Goal: Task Accomplishment & Management: Use online tool/utility

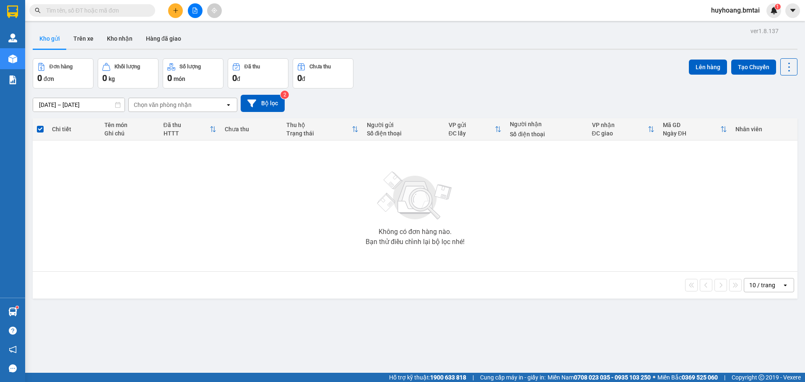
click at [88, 44] on button "Trên xe" at bounding box center [84, 38] width 34 height 20
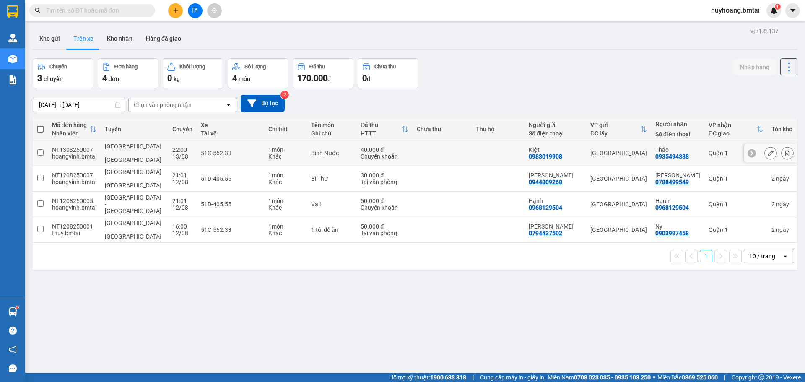
click at [724, 142] on td "Quận 1" at bounding box center [735, 153] width 63 height 26
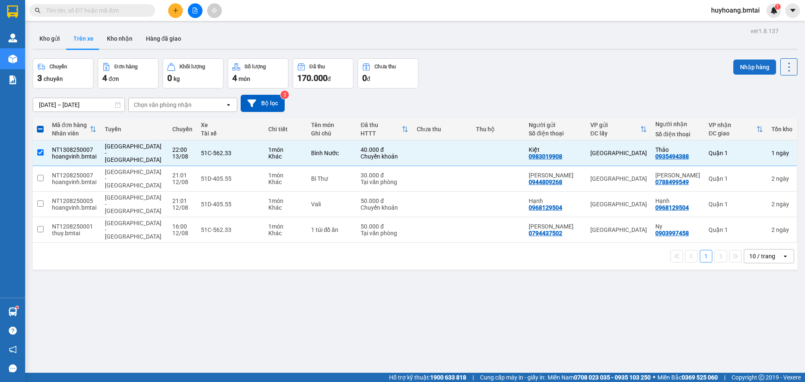
click at [749, 62] on button "Nhập hàng" at bounding box center [754, 66] width 43 height 15
checkbox input "false"
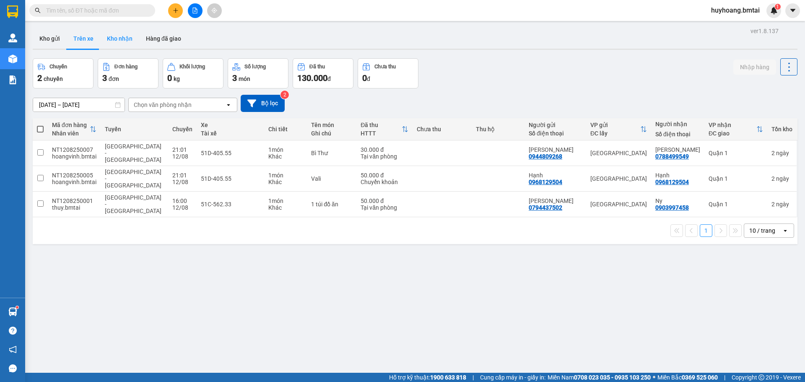
click at [116, 43] on button "Kho nhận" at bounding box center [119, 38] width 39 height 20
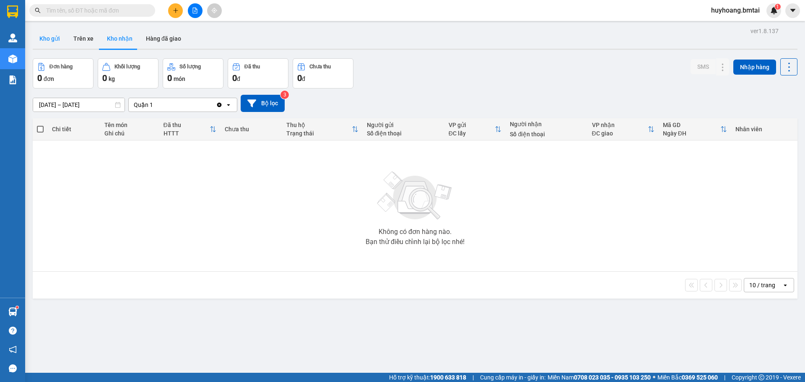
click at [57, 46] on button "Kho gửi" at bounding box center [50, 38] width 34 height 20
click at [117, 39] on button "Kho nhận" at bounding box center [119, 38] width 39 height 20
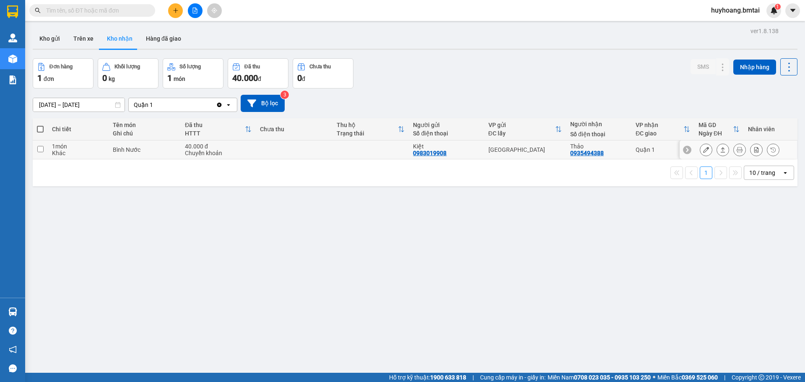
click at [631, 138] on th "VP nhận ĐC giao" at bounding box center [662, 129] width 63 height 22
click at [631, 151] on td "Quận 1" at bounding box center [662, 149] width 63 height 19
checkbox input "true"
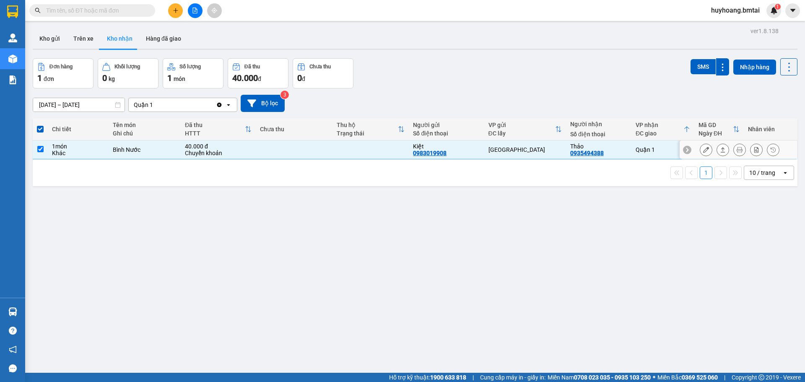
click at [703, 150] on icon at bounding box center [706, 150] width 6 height 6
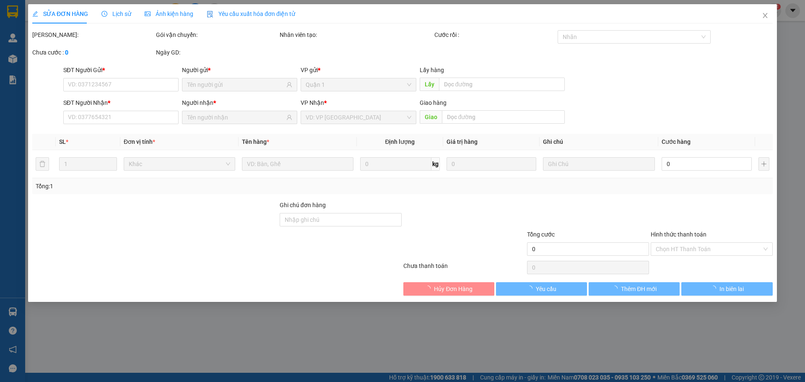
type input "0983019908"
type input "Kiệt"
type input "0935494388"
type input "Thảo"
type input "40.000"
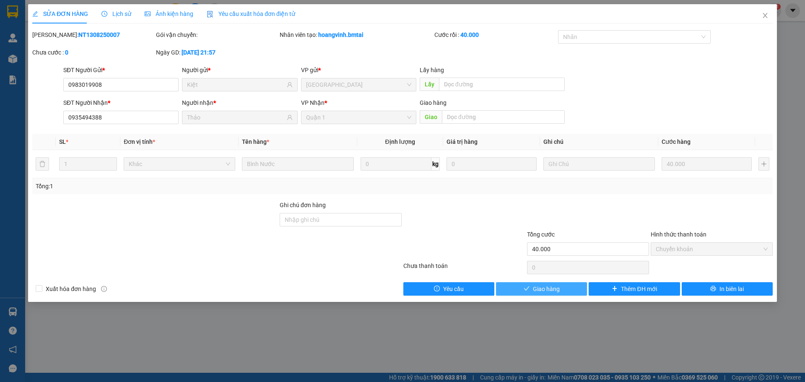
click at [541, 287] on span "Giao hàng" at bounding box center [546, 288] width 27 height 9
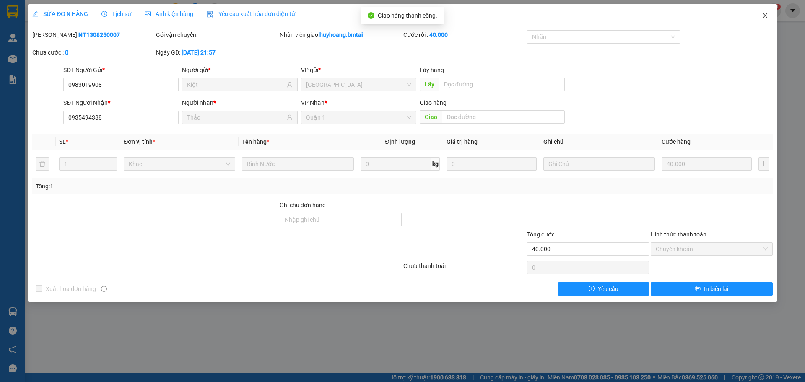
click at [764, 18] on icon "close" at bounding box center [764, 15] width 7 height 7
